Goal: Find specific page/section: Find specific page/section

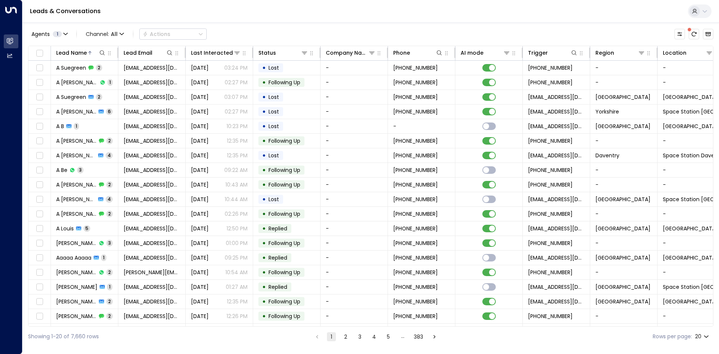
click at [100, 50] on icon at bounding box center [102, 53] width 6 height 6
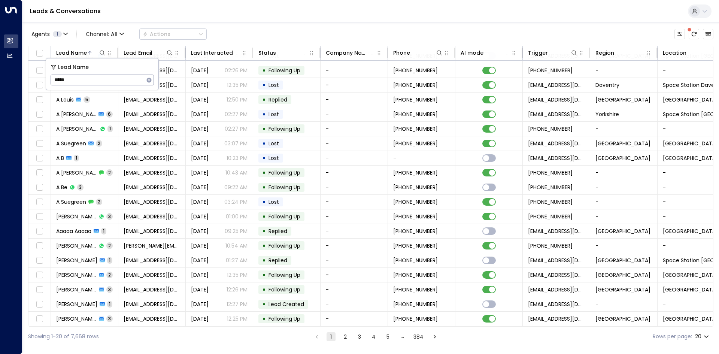
type input "******"
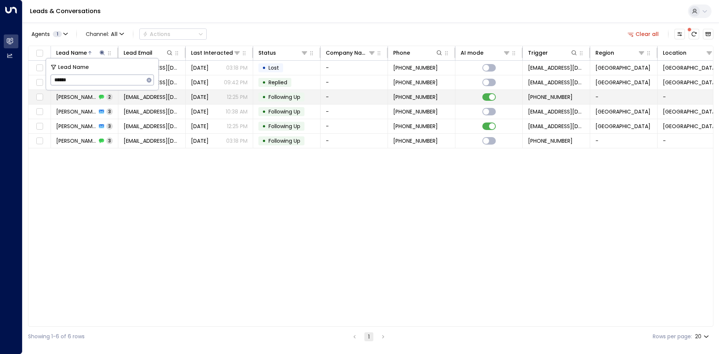
drag, startPoint x: 231, startPoint y: 186, endPoint x: 177, endPoint y: 94, distance: 107.0
click at [231, 182] on div "Lead Name Lead Email Last Interacted Status Company Name Phone AI mode Trigger …" at bounding box center [370, 186] width 685 height 281
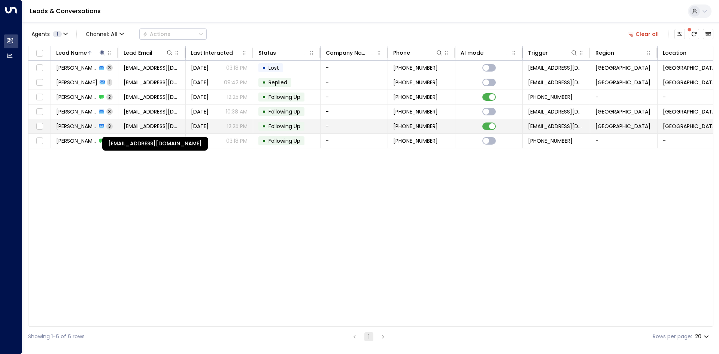
click at [173, 125] on span "[EMAIL_ADDRESS][DOMAIN_NAME]" at bounding box center [152, 125] width 57 height 7
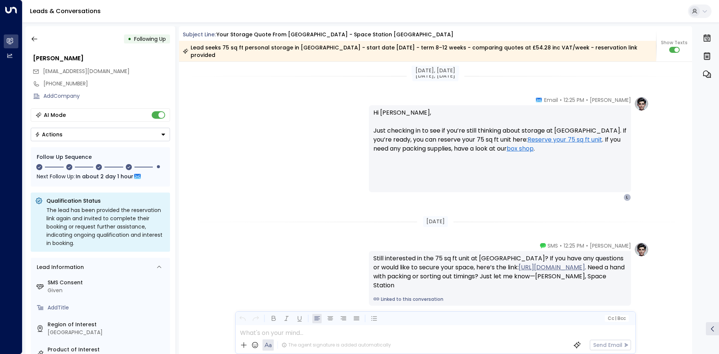
scroll to position [904, 0]
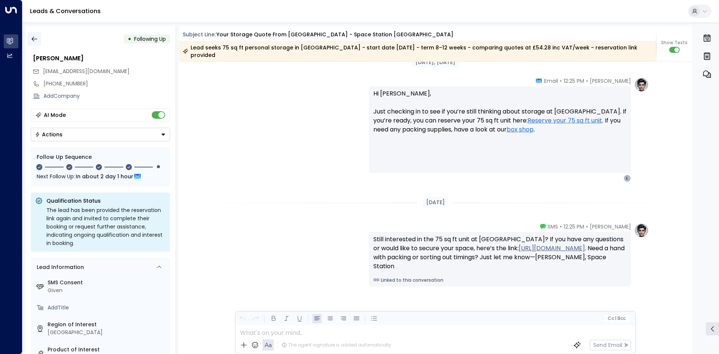
click at [35, 41] on icon "button" at bounding box center [34, 38] width 7 height 7
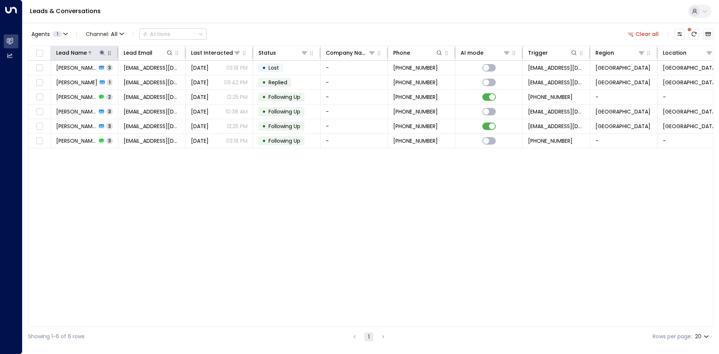
click at [101, 51] on icon at bounding box center [102, 53] width 6 height 6
drag, startPoint x: 149, startPoint y: 80, endPoint x: 103, endPoint y: 79, distance: 46.0
click at [148, 80] on icon "button" at bounding box center [149, 80] width 6 height 6
click at [103, 79] on input "text" at bounding box center [102, 80] width 103 height 14
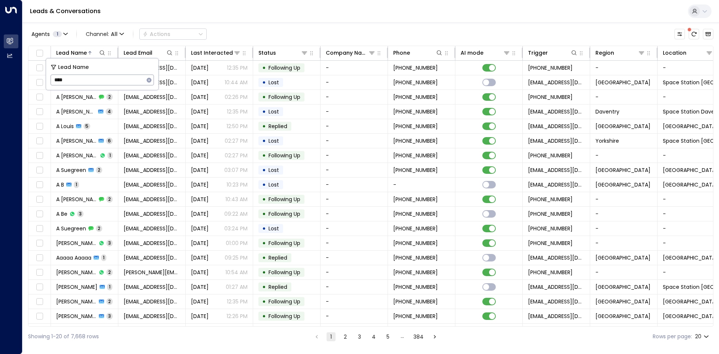
type input "*****"
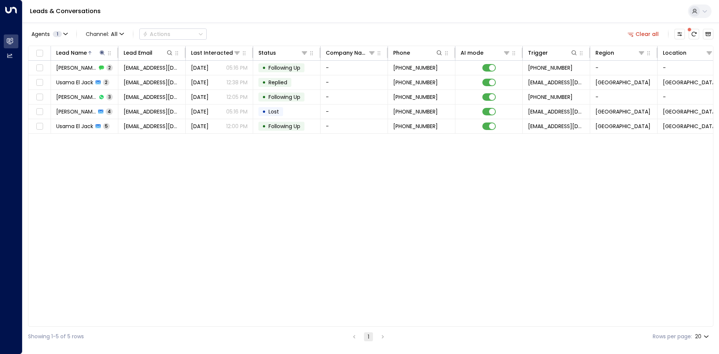
click at [202, 174] on div "Lead Name Lead Email Last Interacted Status Company Name Phone AI mode Trigger …" at bounding box center [370, 186] width 685 height 281
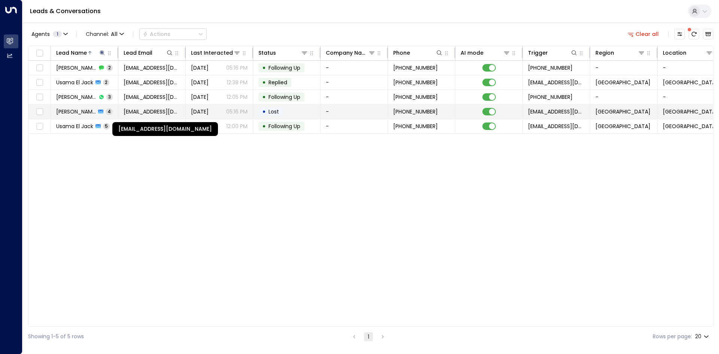
click at [166, 111] on span "[EMAIL_ADDRESS][DOMAIN_NAME]" at bounding box center [152, 111] width 57 height 7
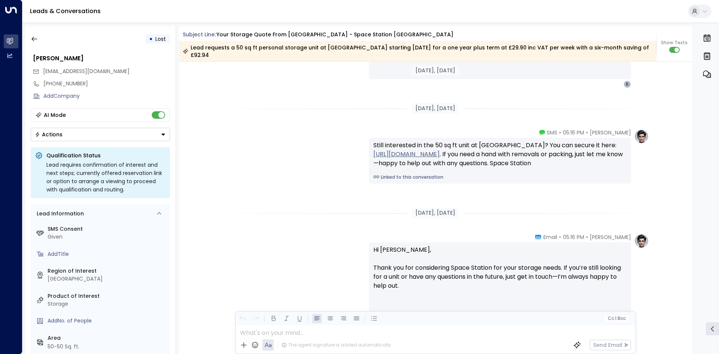
scroll to position [993, 0]
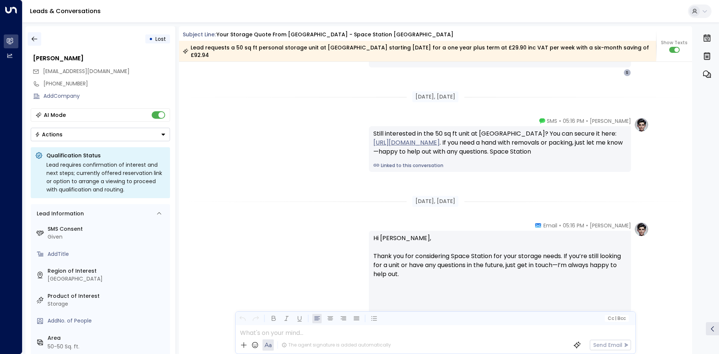
click at [30, 40] on button "button" at bounding box center [34, 38] width 13 height 13
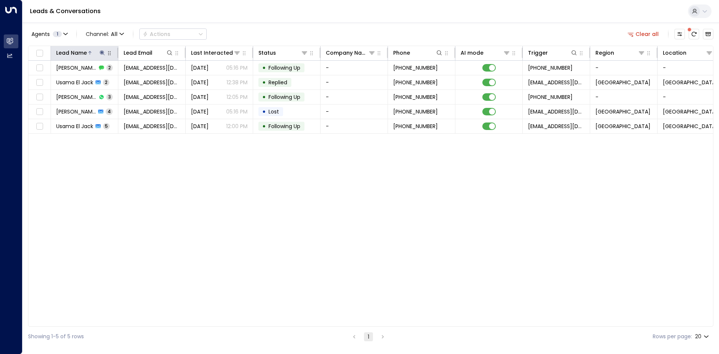
click at [101, 54] on icon at bounding box center [102, 53] width 6 height 6
drag, startPoint x: 152, startPoint y: 82, endPoint x: 121, endPoint y: 79, distance: 31.6
click at [152, 82] on button "button" at bounding box center [149, 80] width 10 height 10
click at [103, 79] on input "text" at bounding box center [102, 80] width 103 height 14
type input "****"
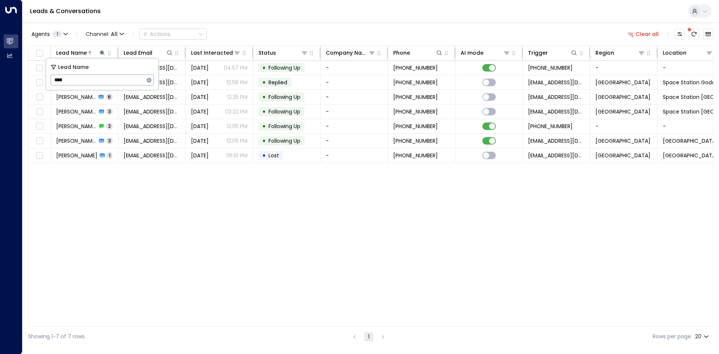
click at [108, 173] on div "Lead Name Lead Email Last Interacted Status Company Name Phone AI mode Trigger …" at bounding box center [370, 186] width 685 height 281
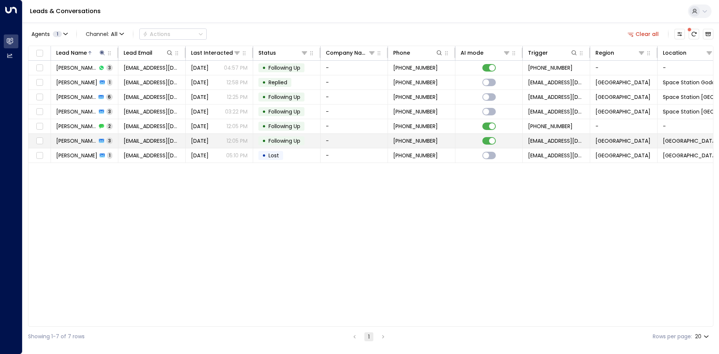
click at [119, 137] on td "[EMAIL_ADDRESS][DOMAIN_NAME]" at bounding box center [151, 141] width 67 height 14
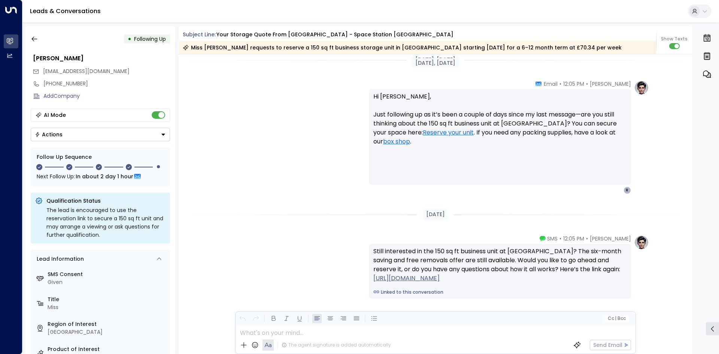
scroll to position [967, 0]
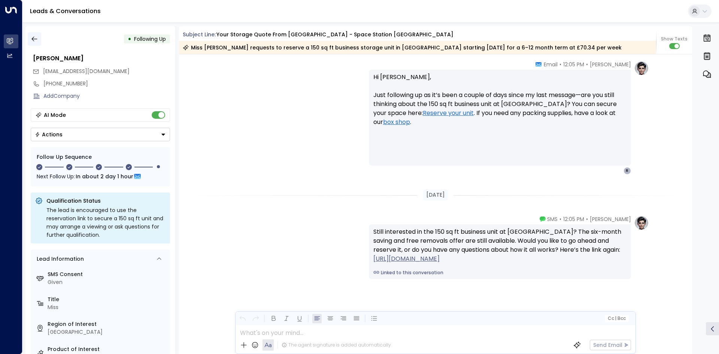
click at [36, 39] on icon "button" at bounding box center [34, 38] width 7 height 7
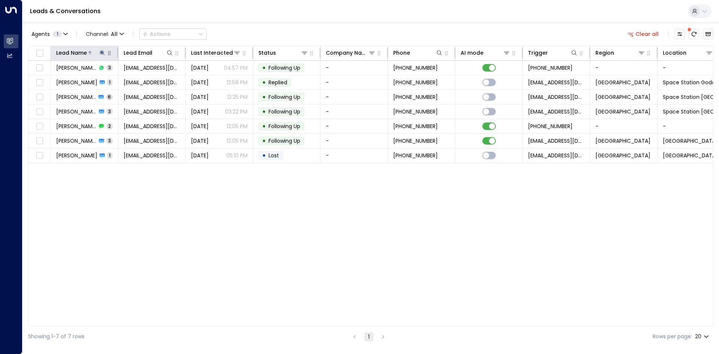
click at [104, 53] on icon at bounding box center [102, 53] width 6 height 6
click at [149, 77] on icon "button" at bounding box center [149, 80] width 6 height 6
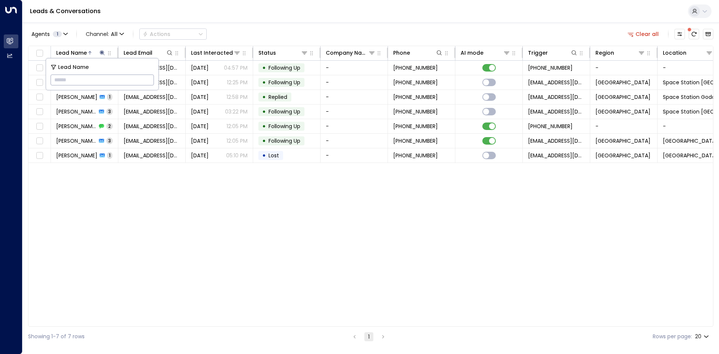
click at [109, 77] on input "text" at bounding box center [102, 80] width 103 height 14
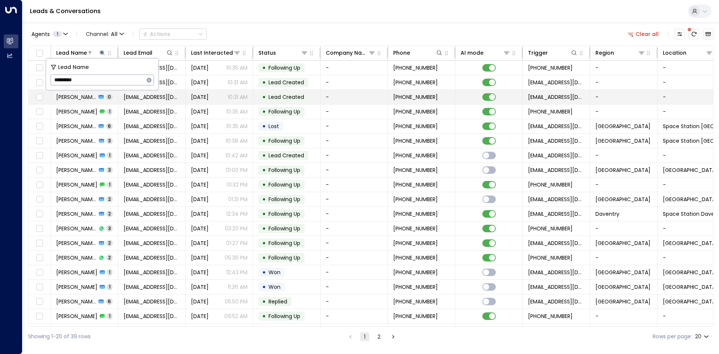
type input "**********"
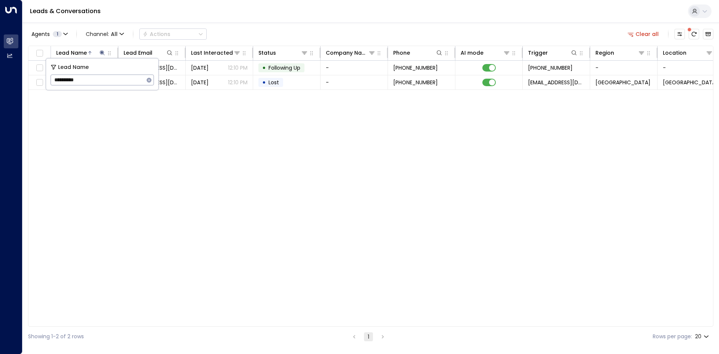
drag, startPoint x: 130, startPoint y: 148, endPoint x: 129, endPoint y: 107, distance: 40.4
click at [131, 148] on div "Lead Name Lead Email Last Interacted Status Company Name Phone AI mode Trigger …" at bounding box center [370, 186] width 685 height 281
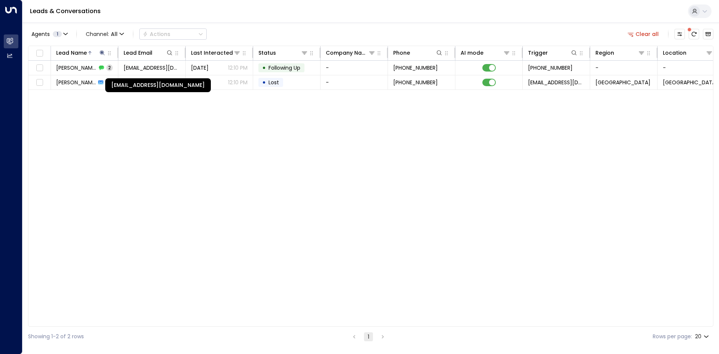
click at [133, 83] on div "[EMAIL_ADDRESS][DOMAIN_NAME]" at bounding box center [158, 85] width 106 height 14
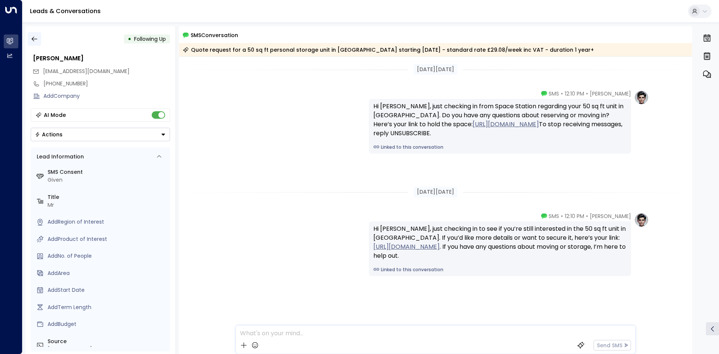
click at [38, 41] on button "button" at bounding box center [34, 38] width 13 height 13
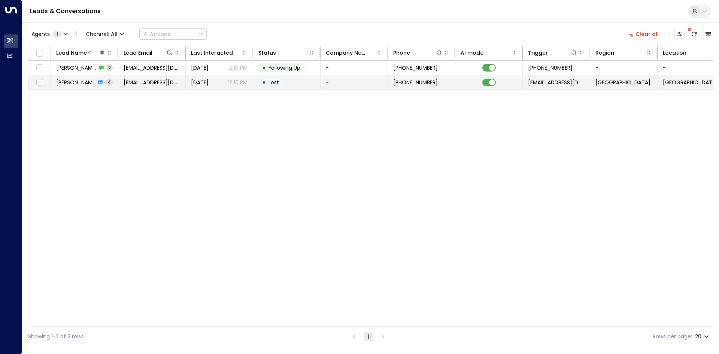
click at [149, 88] on td "[EMAIL_ADDRESS][DOMAIN_NAME]" at bounding box center [151, 82] width 67 height 14
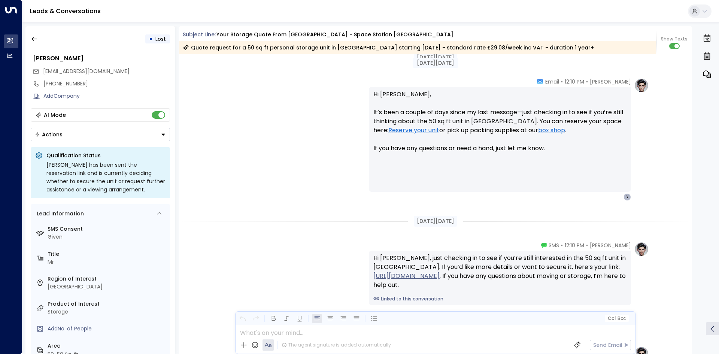
scroll to position [1145, 0]
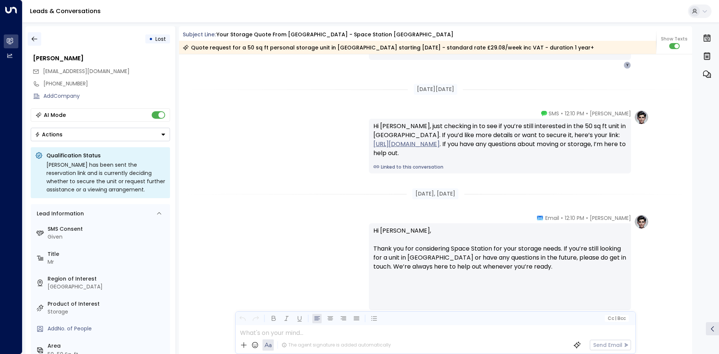
click at [30, 34] on button "button" at bounding box center [34, 38] width 13 height 13
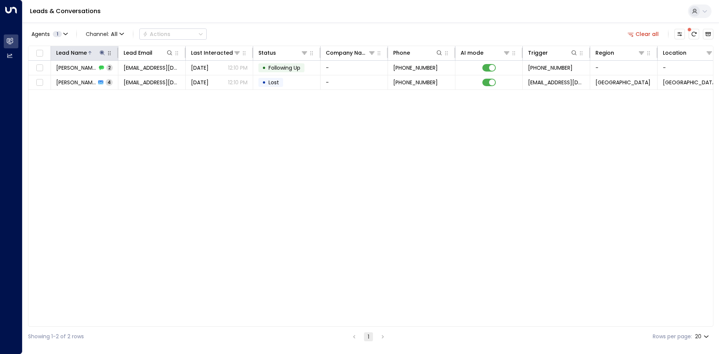
click at [100, 54] on icon at bounding box center [102, 53] width 6 height 6
drag, startPoint x: 150, startPoint y: 82, endPoint x: 116, endPoint y: 82, distance: 34.4
click at [150, 82] on icon "button" at bounding box center [149, 80] width 6 height 6
click at [100, 80] on input "text" at bounding box center [102, 80] width 103 height 14
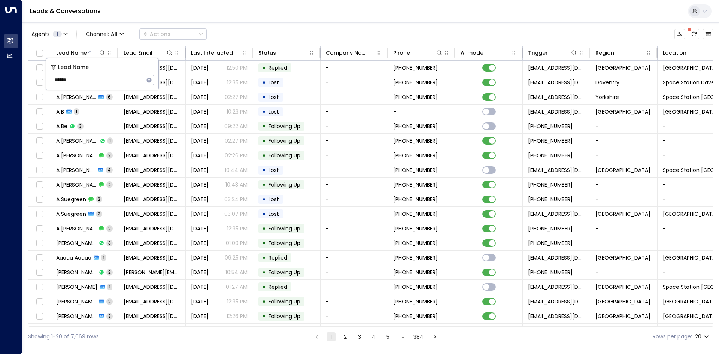
type input "*******"
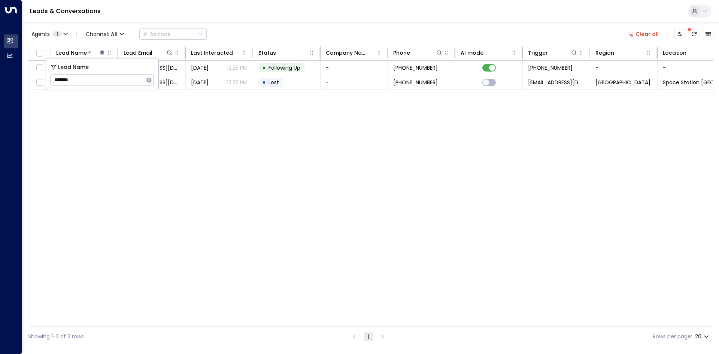
click at [103, 118] on div "Lead Name Lead Email Last Interacted Status Company Name Phone AI mode Trigger …" at bounding box center [370, 186] width 685 height 281
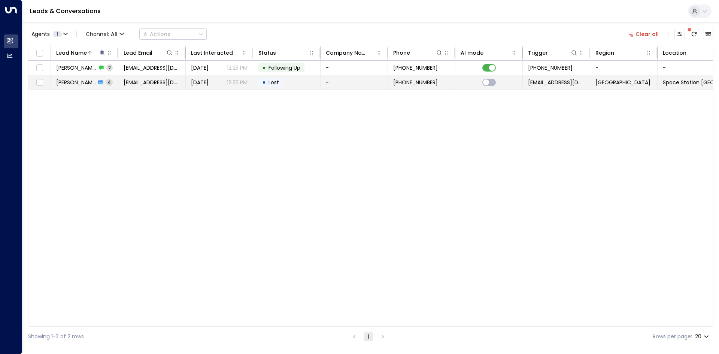
click at [128, 82] on span "[EMAIL_ADDRESS][DOMAIN_NAME]" at bounding box center [152, 82] width 57 height 7
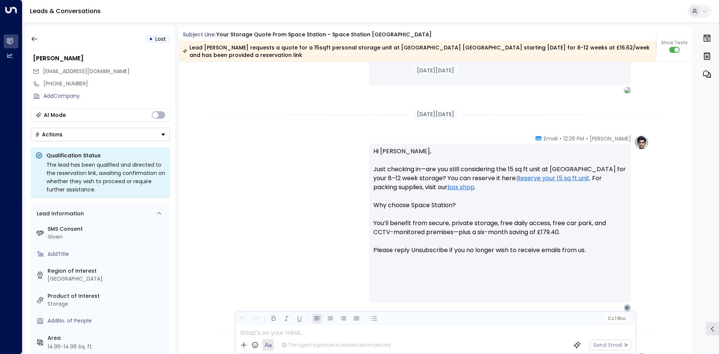
scroll to position [522, 0]
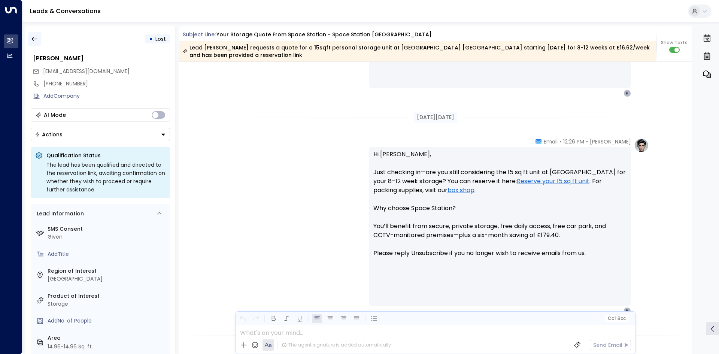
click at [38, 40] on button "button" at bounding box center [34, 38] width 13 height 13
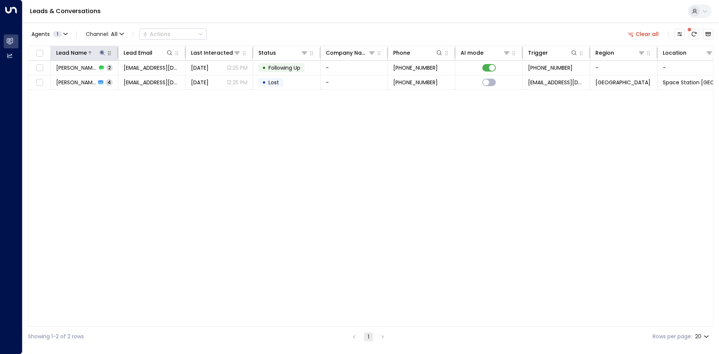
click at [102, 55] on icon at bounding box center [102, 53] width 6 height 6
click at [147, 80] on icon "button" at bounding box center [149, 79] width 5 height 5
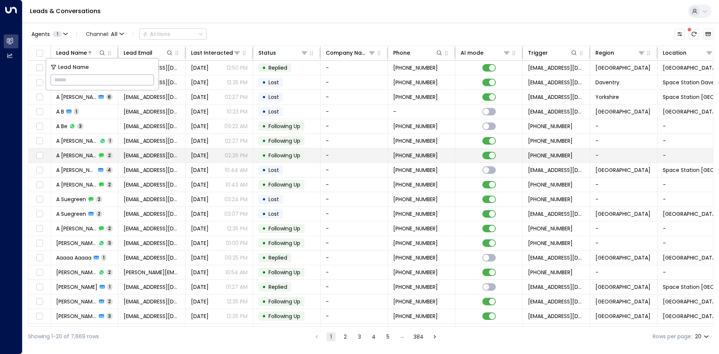
type input "*******"
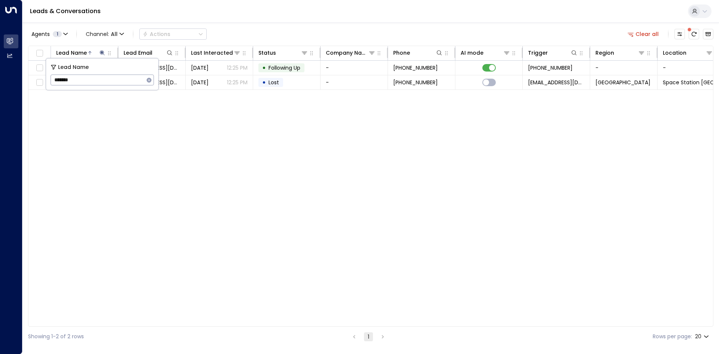
drag, startPoint x: 146, startPoint y: 143, endPoint x: 138, endPoint y: 105, distance: 38.9
click at [146, 142] on div "Lead Name Lead Email Last Interacted Status Company Name Phone AI mode Trigger …" at bounding box center [370, 186] width 685 height 281
click at [633, 36] on icon "button" at bounding box center [630, 34] width 7 height 7
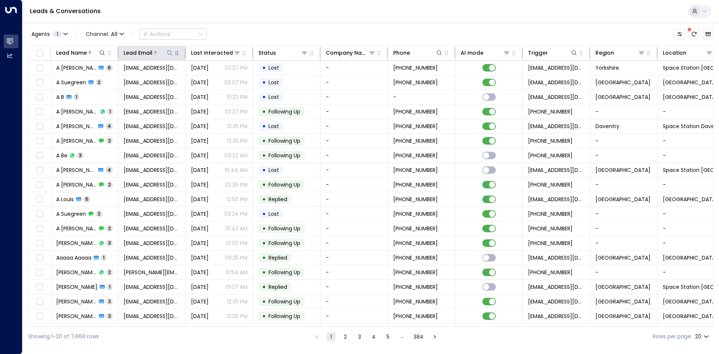
click at [169, 53] on icon at bounding box center [170, 53] width 6 height 6
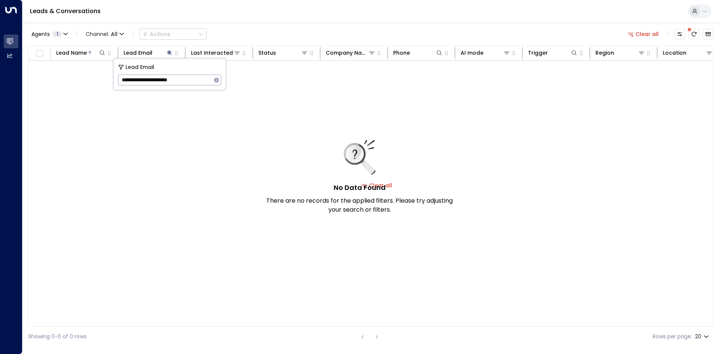
type input "**********"
click at [214, 79] on icon "button" at bounding box center [216, 79] width 5 height 5
